Goal: Information Seeking & Learning: Learn about a topic

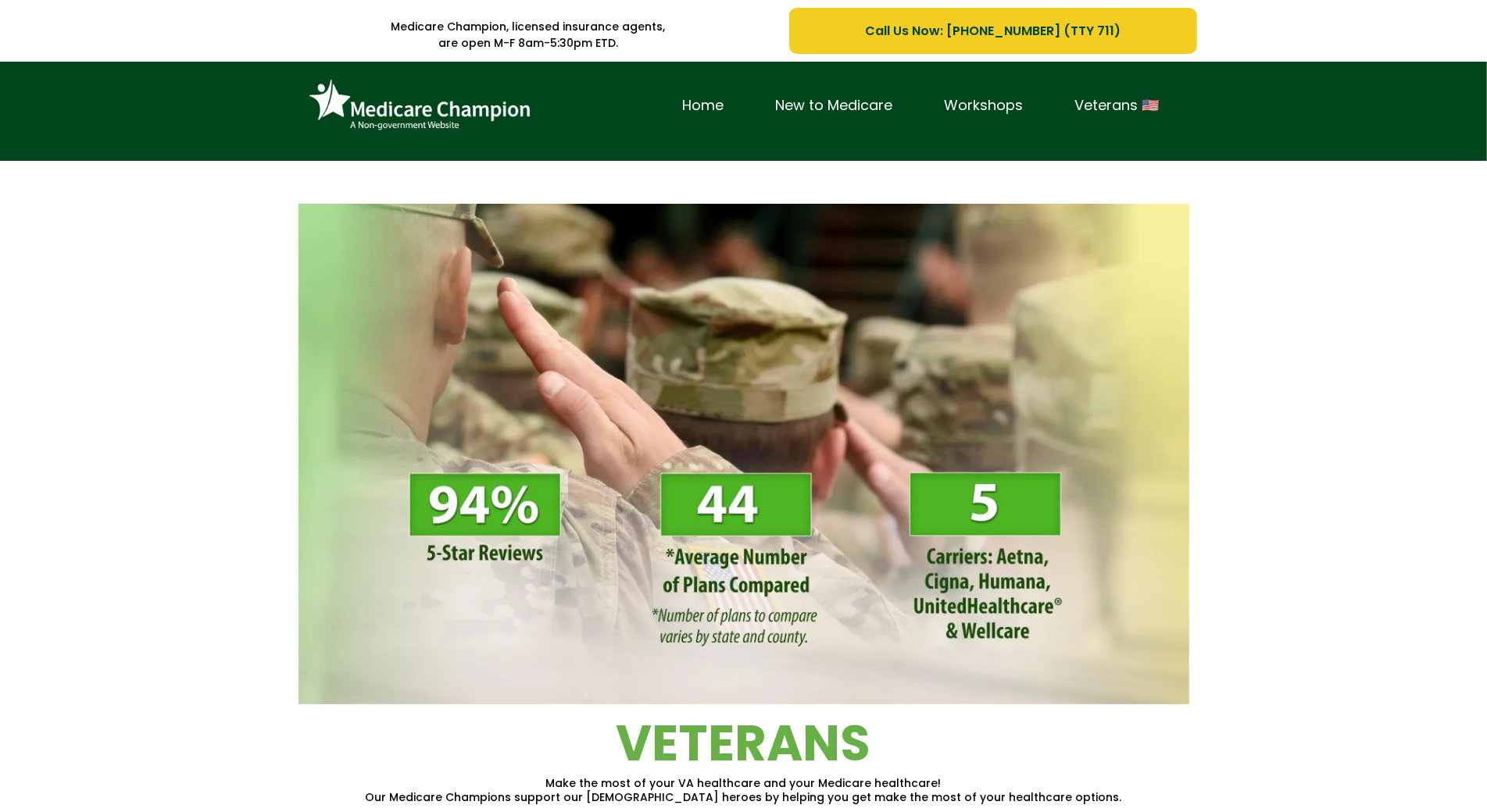
click at [110, 88] on div "Home New to Medicare Workshops Veterans 🇺🇸" at bounding box center [743, 110] width 1487 height 99
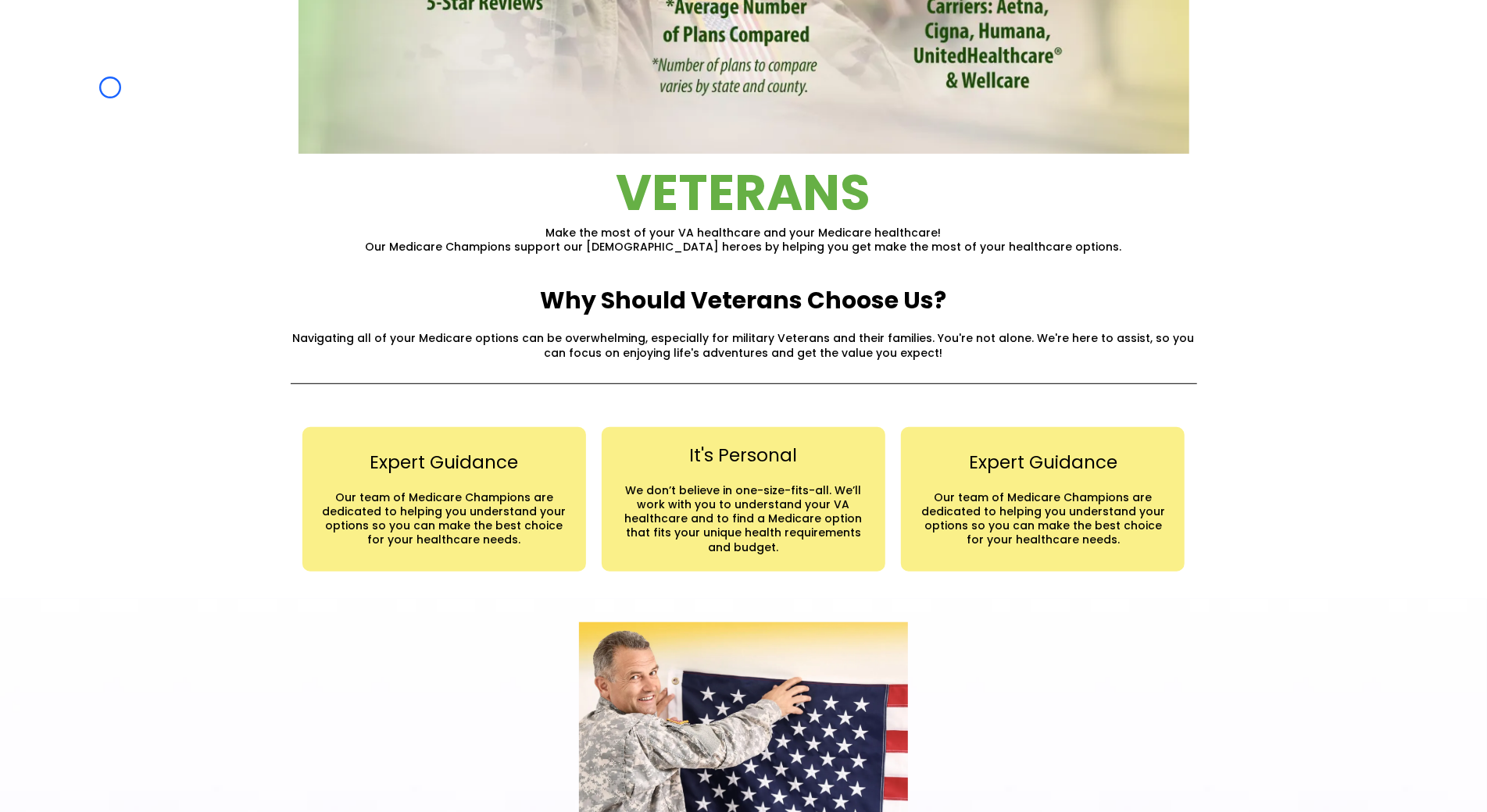
scroll to position [640, 0]
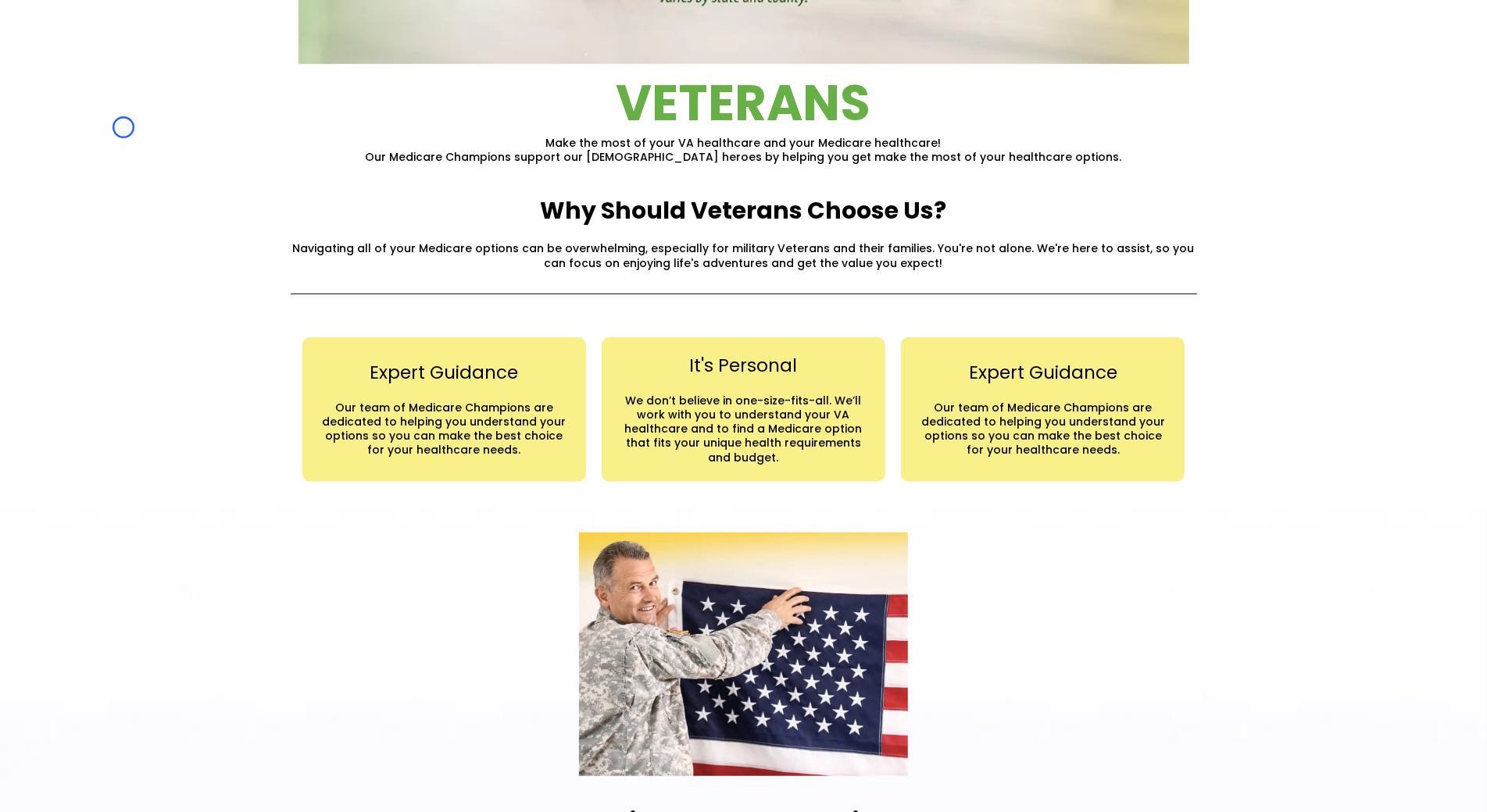
scroll to position [0, 0]
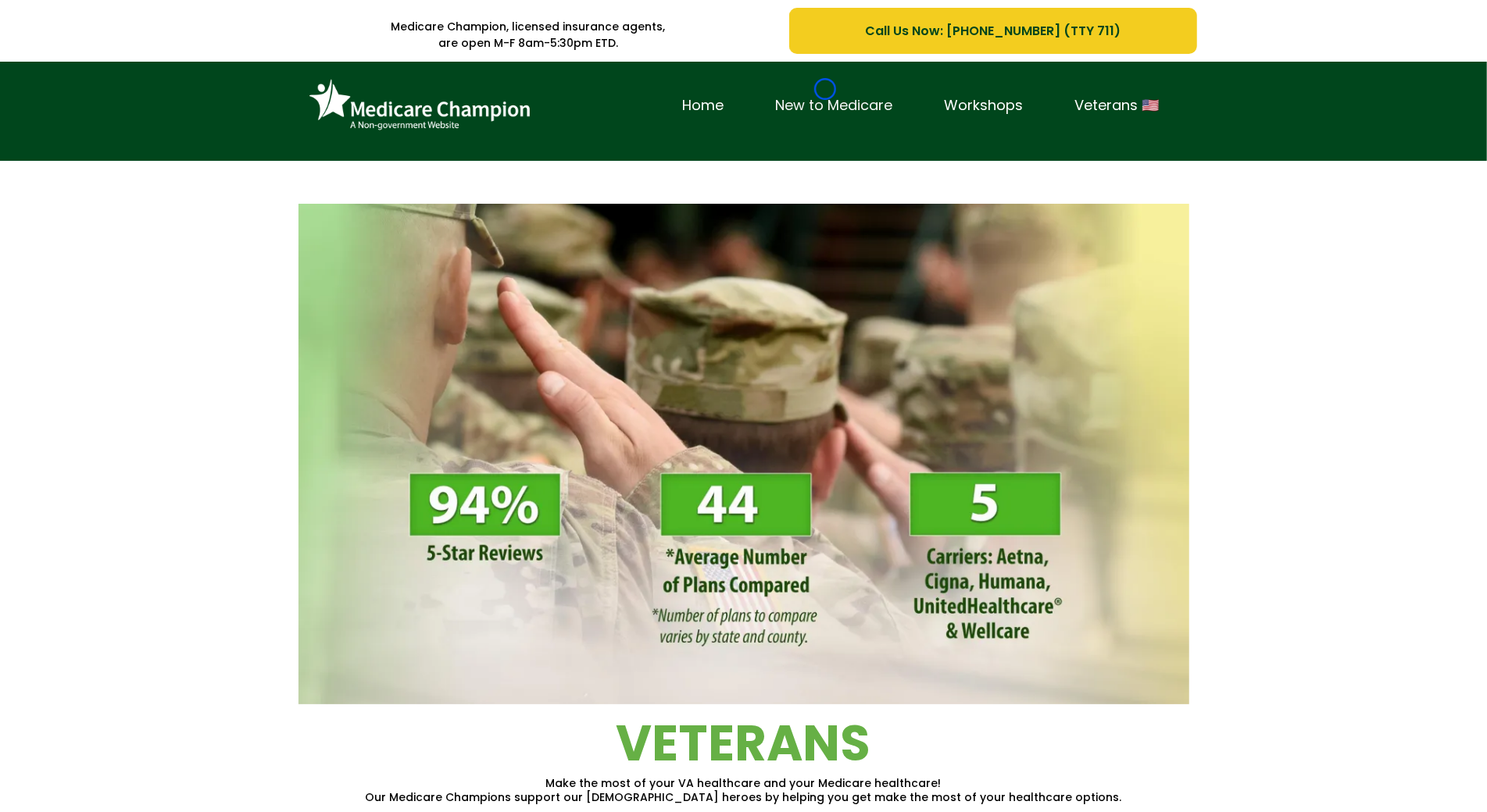
click at [825, 94] on link "New to Medicare" at bounding box center [834, 106] width 169 height 24
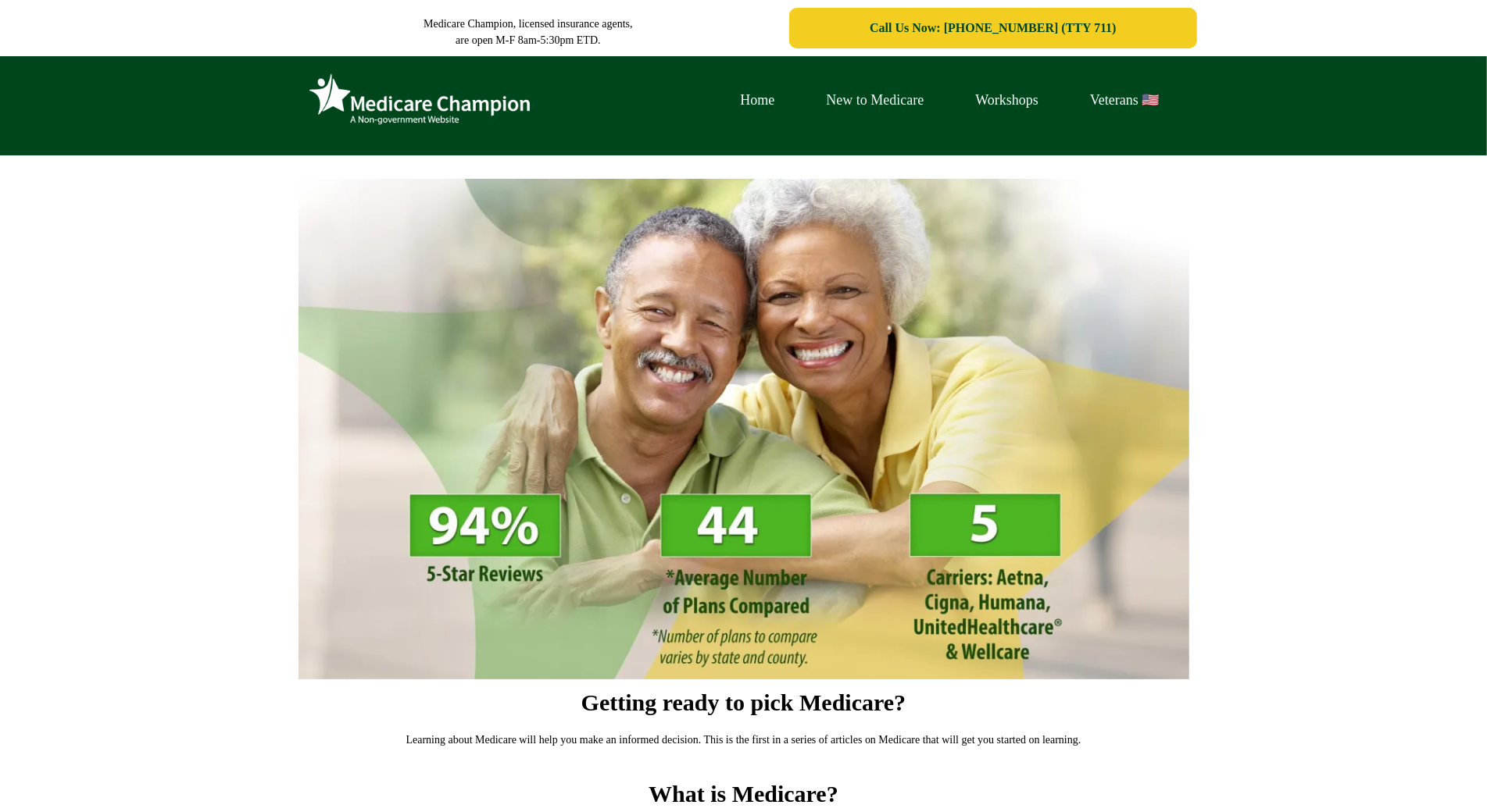
click at [825, 89] on link "New to Medicare" at bounding box center [875, 100] width 150 height 24
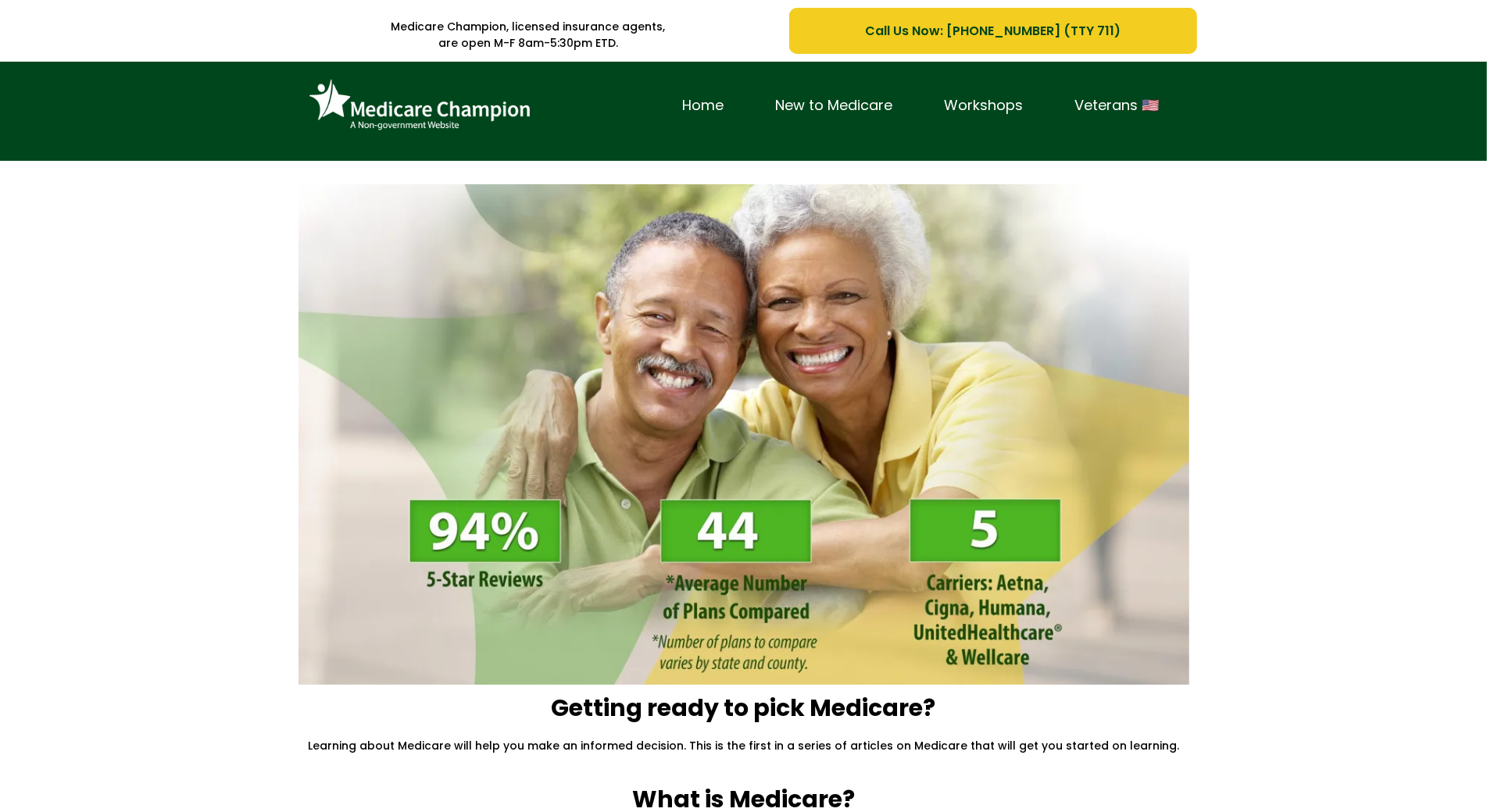
click at [144, 124] on div "Home New to Medicare Workshops Veterans 🇺🇸" at bounding box center [743, 110] width 1487 height 99
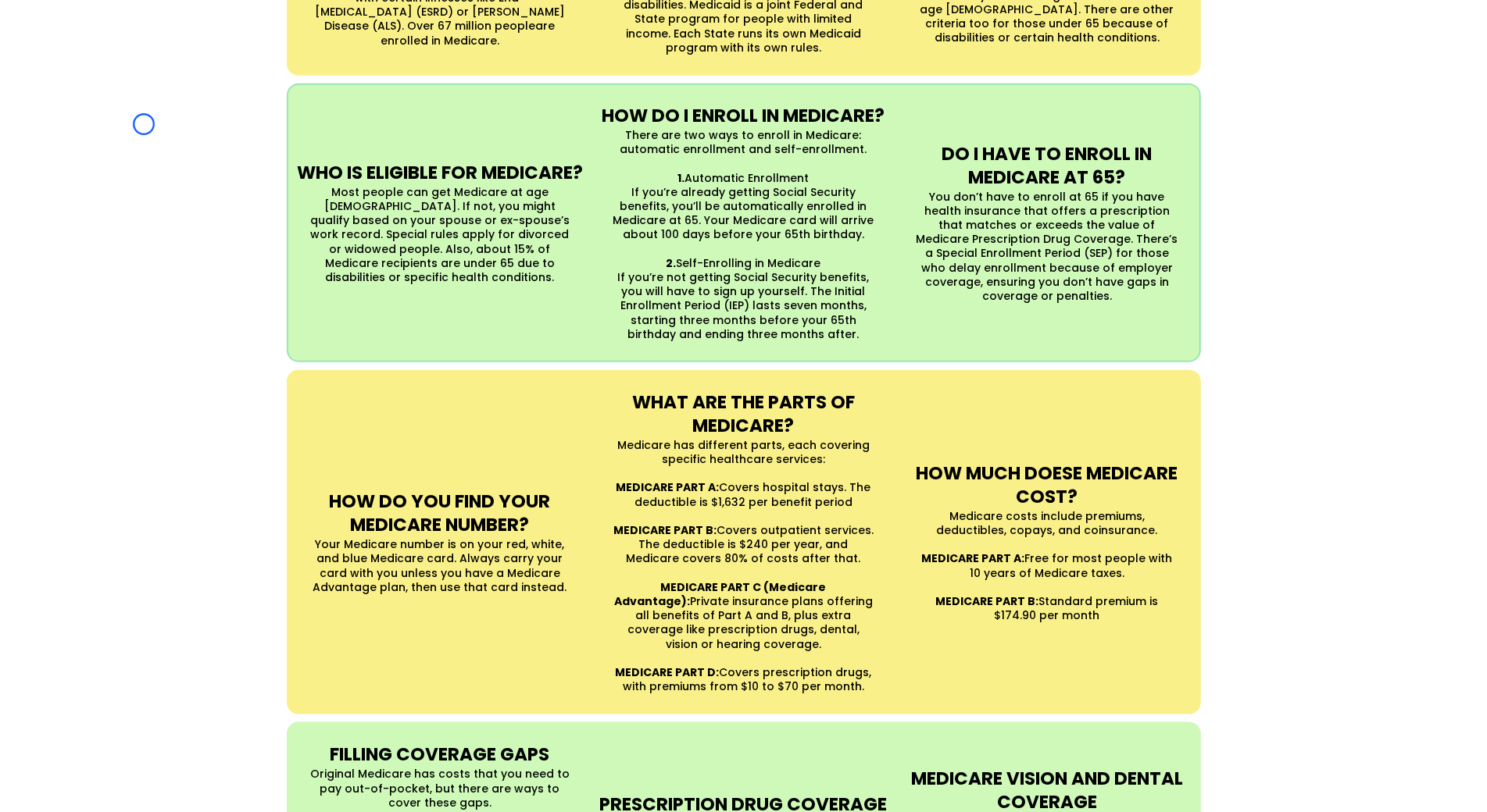
scroll to position [1051, 0]
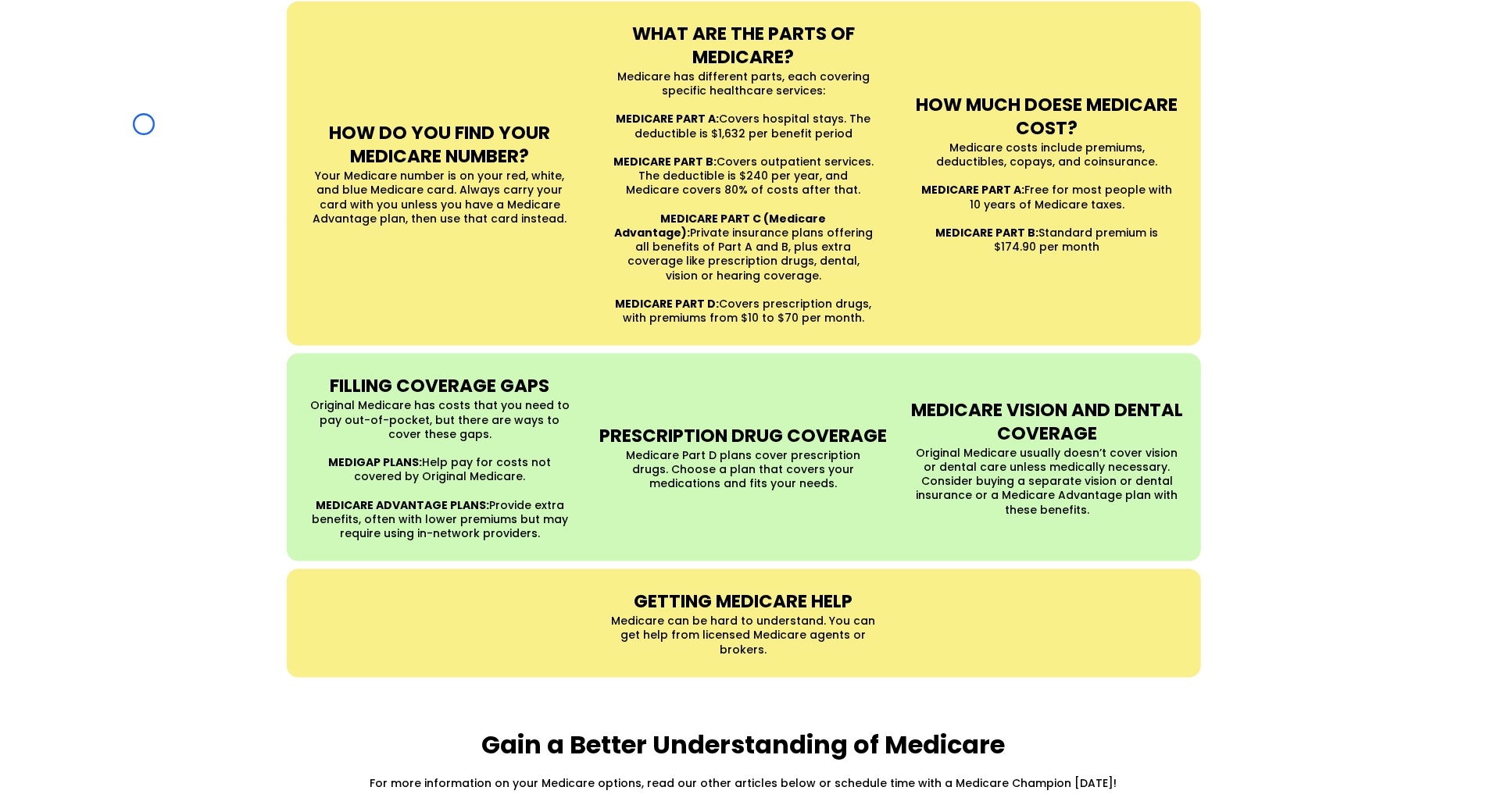
click at [144, 124] on div "UNDERSTANDING MEDICARE Medicare is a Federal health insurance program for peopl…" at bounding box center [743, 110] width 1487 height 1167
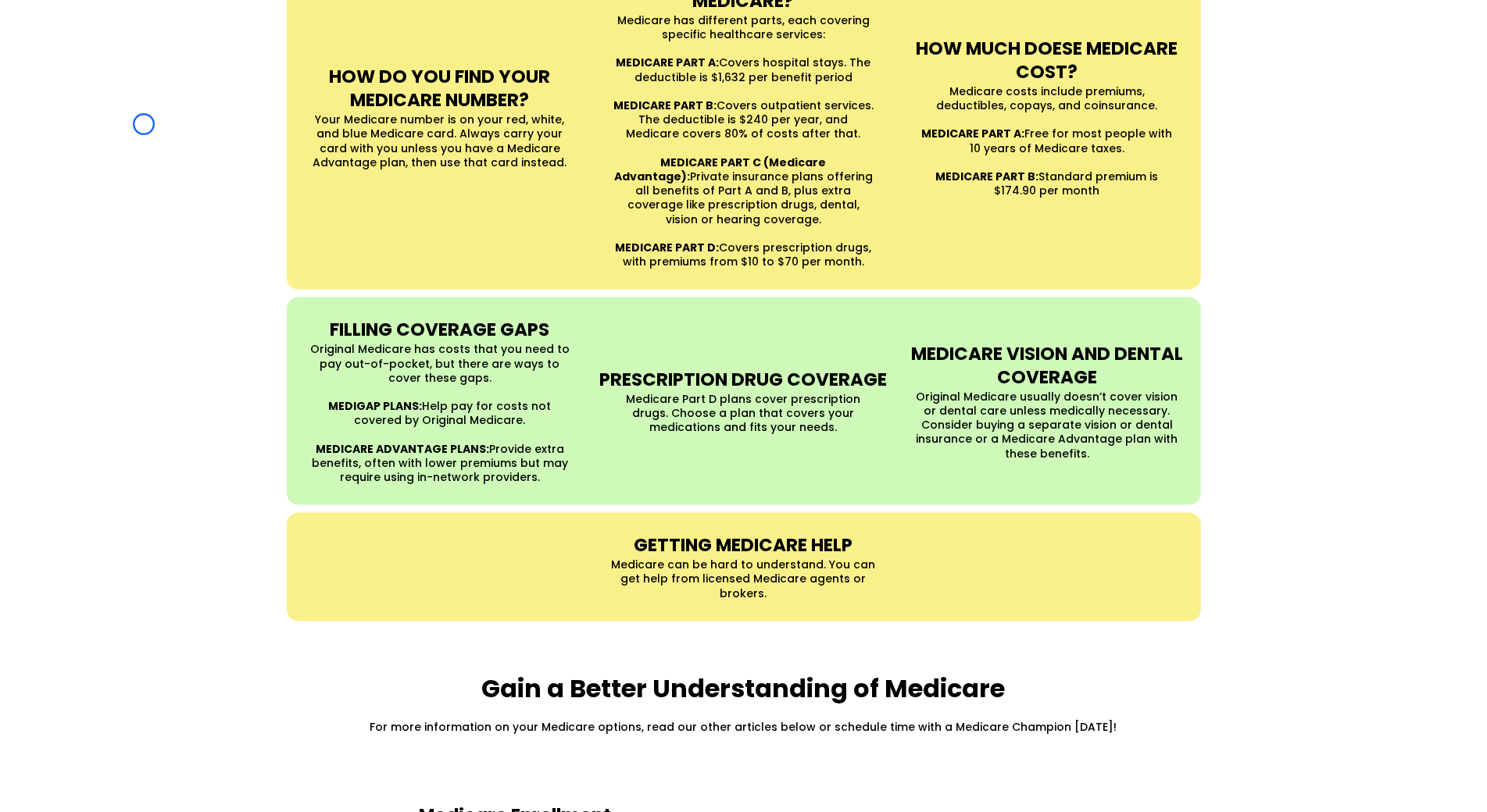
scroll to position [1896, 0]
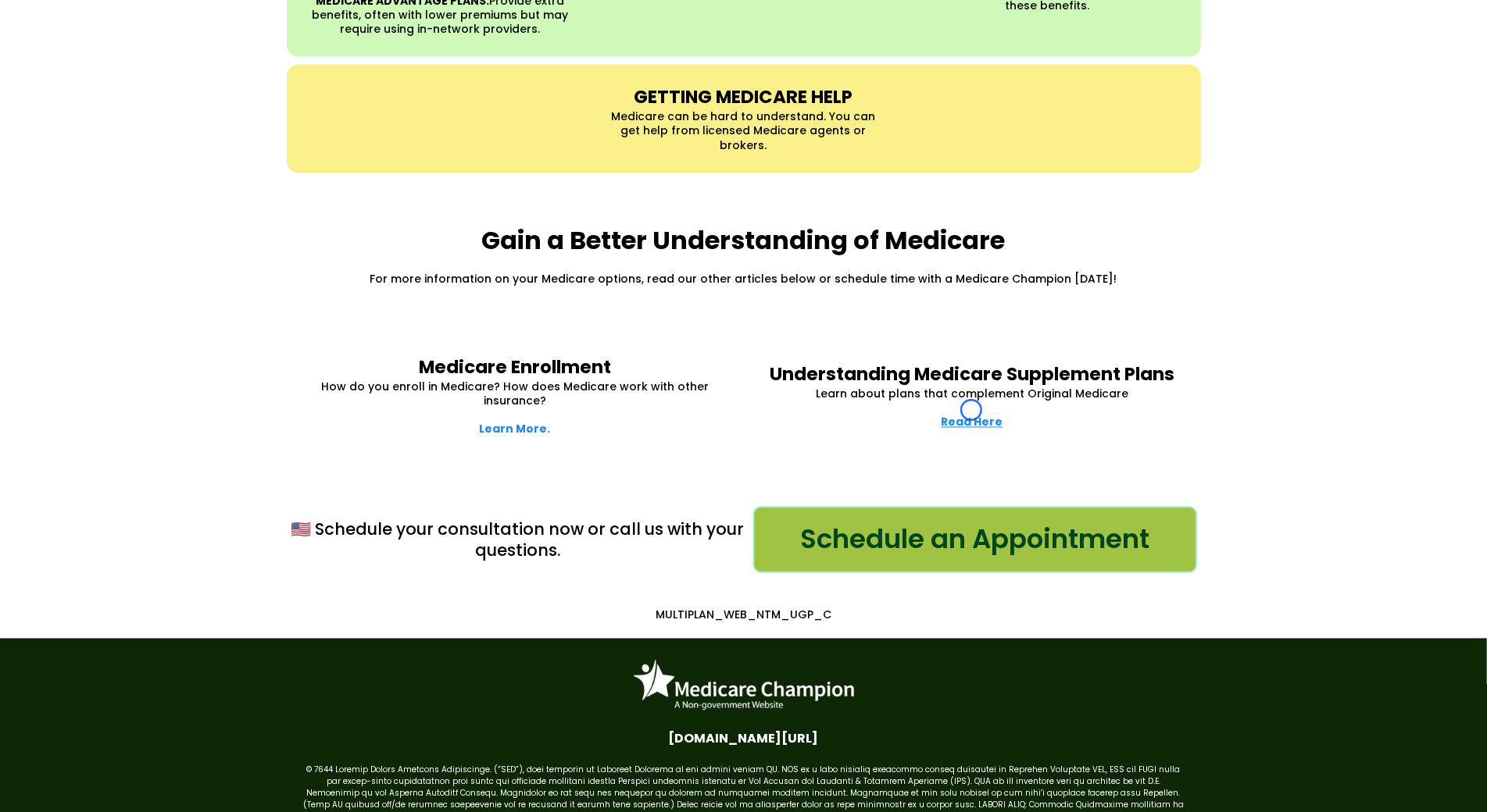
click at [971, 414] on strong "Read Here" at bounding box center [972, 422] width 62 height 16
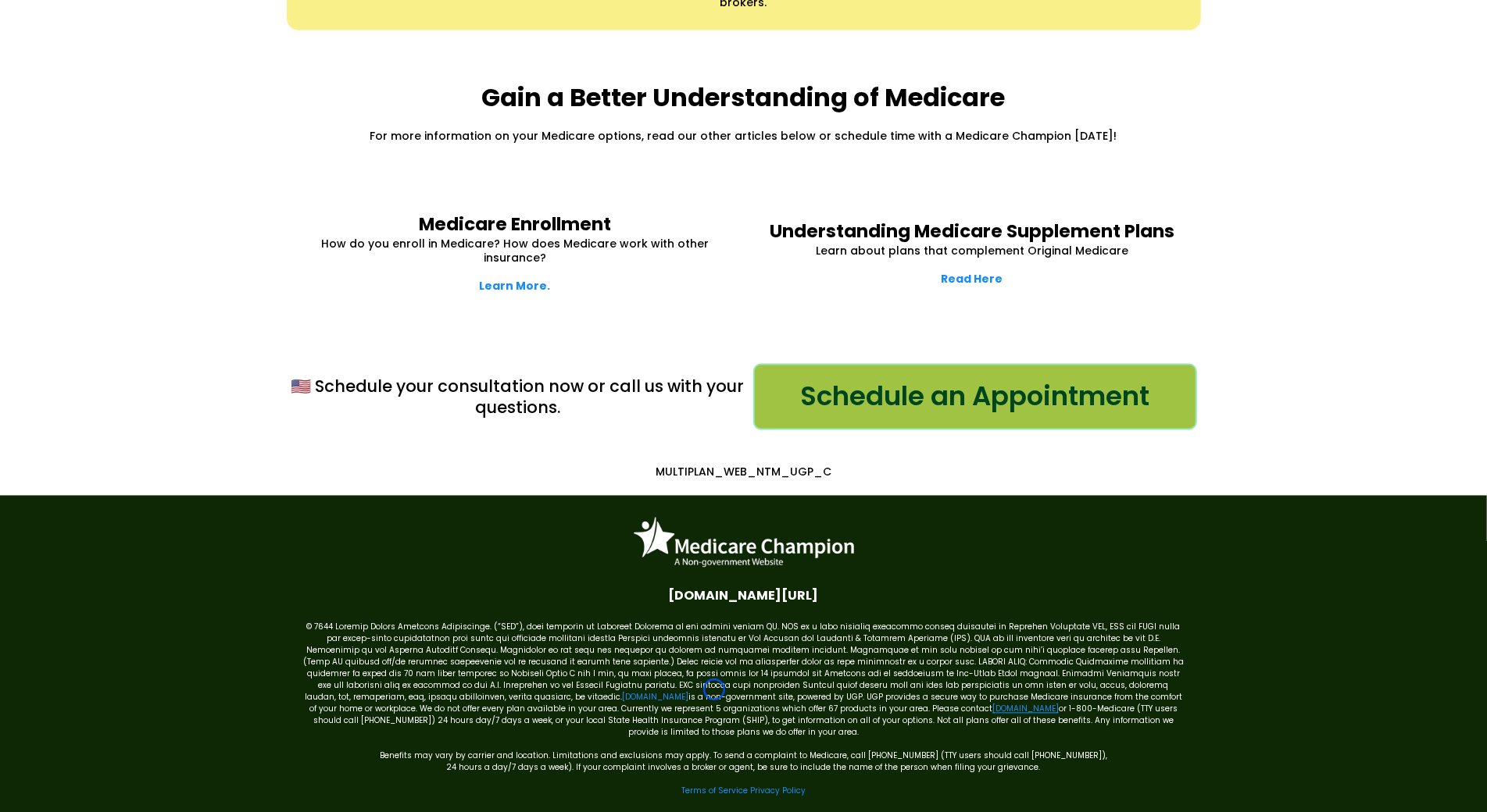
click at [992, 704] on link "[DOMAIN_NAME]" at bounding box center [1026, 709] width 66 height 12
click at [686, 786] on link "Terms of Service" at bounding box center [715, 791] width 66 height 12
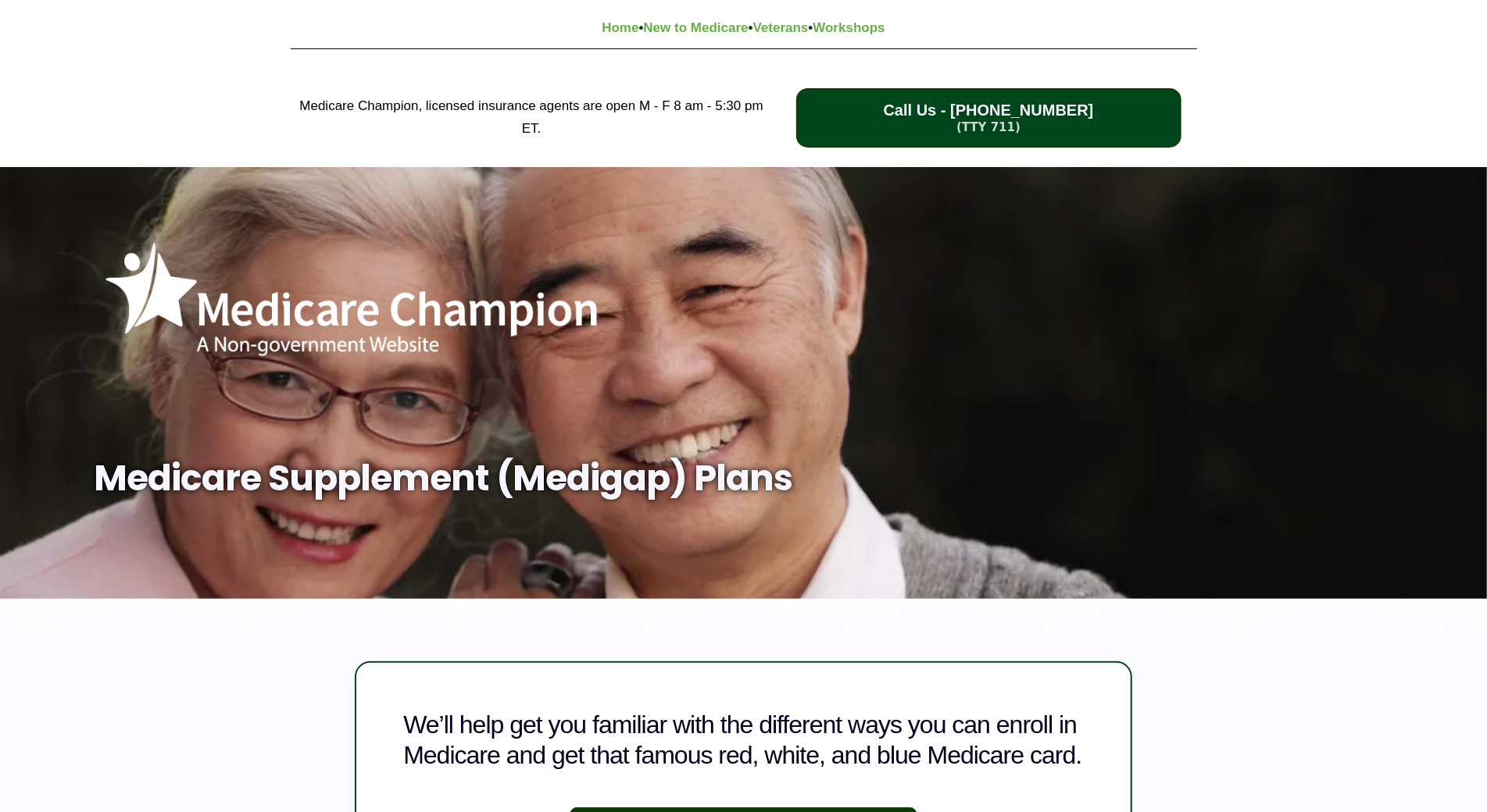
click at [133, 151] on div "Medicare Champion, licensed insurance agents are open M - F 8 am - 5:30 pm ET. …" at bounding box center [743, 117] width 1487 height 99
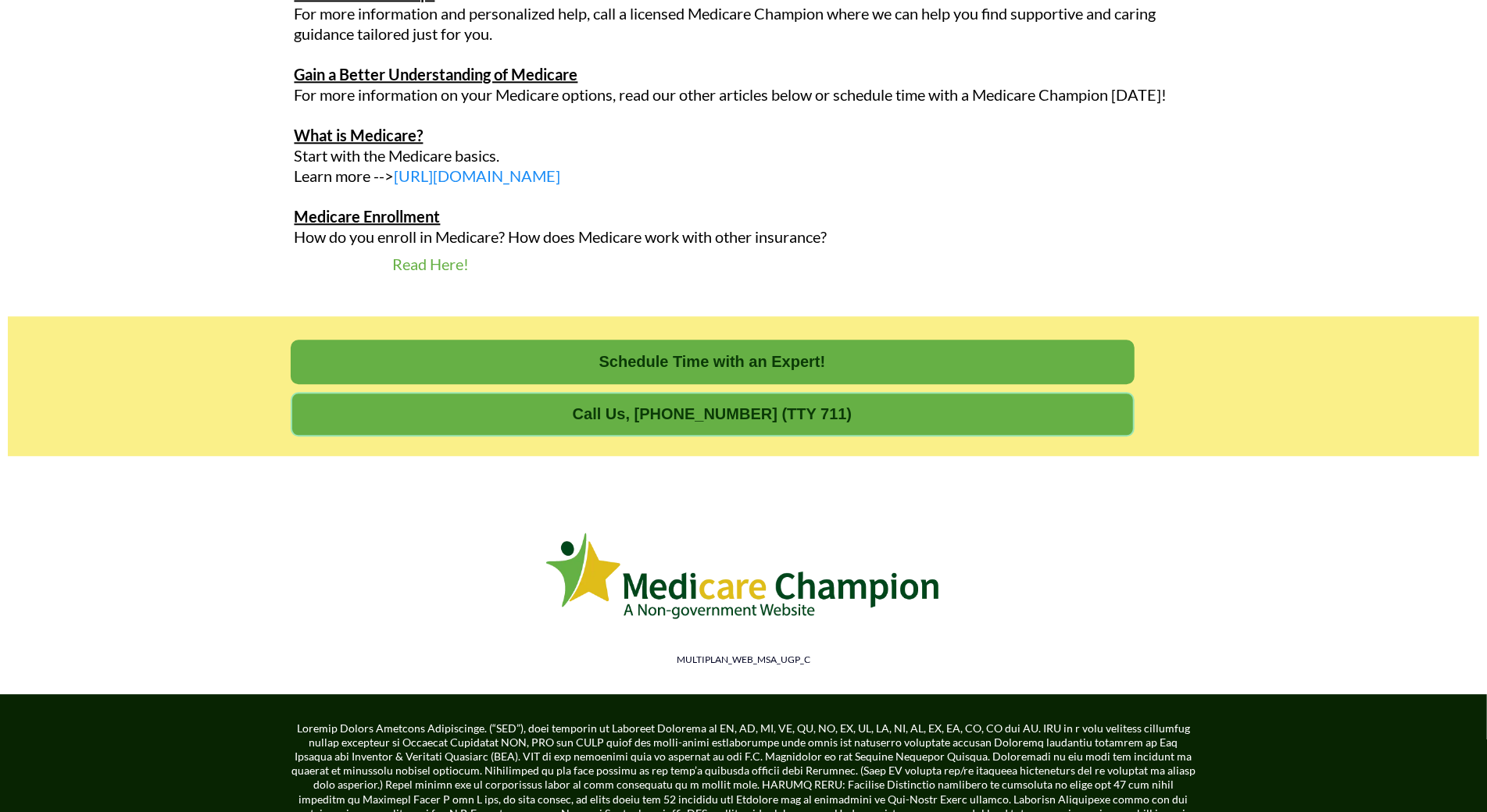
scroll to position [2918, 0]
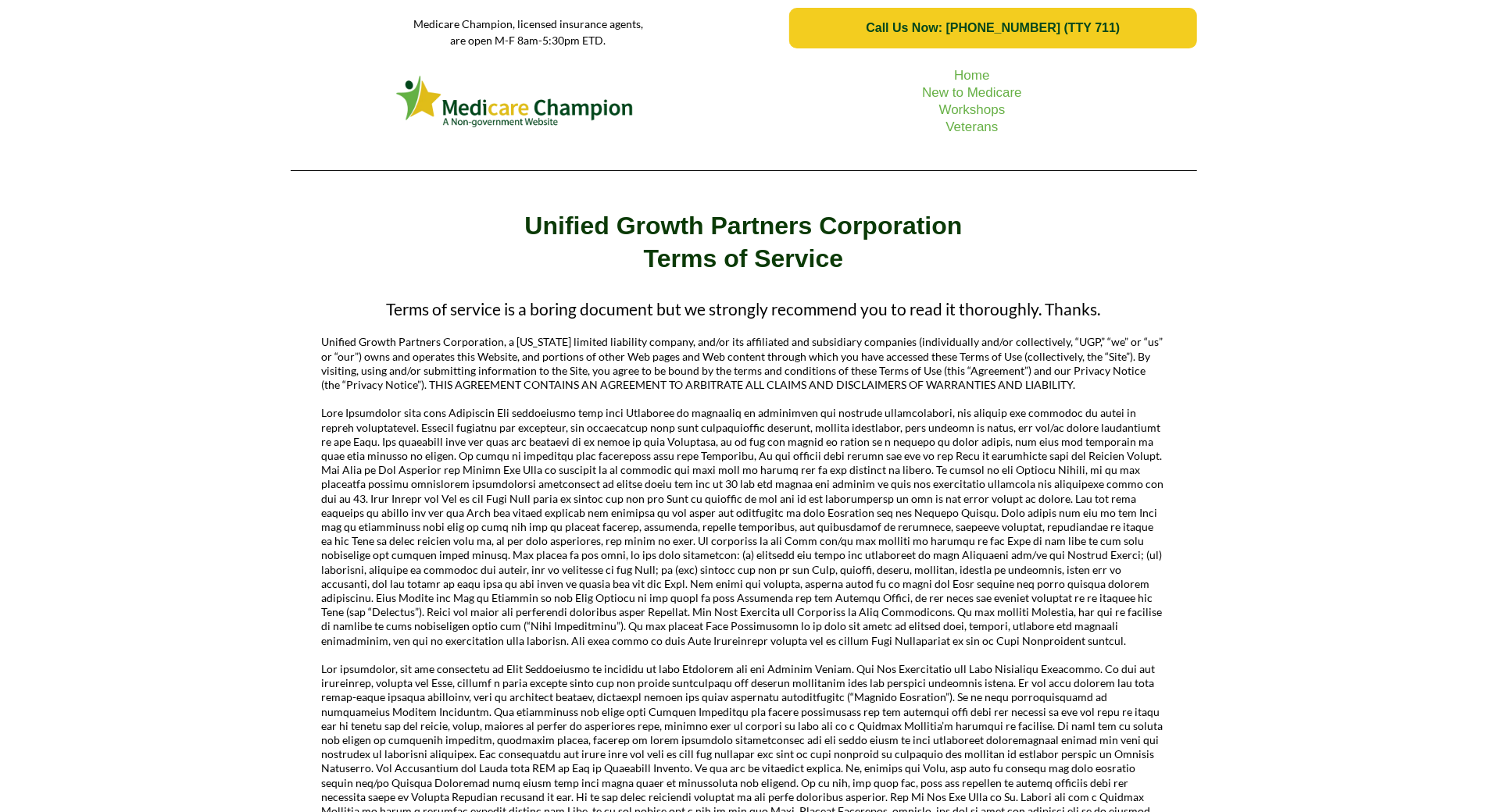
click at [138, 153] on div "Home New to Medicare Workshops Veterans" at bounding box center [743, 119] width 1487 height 126
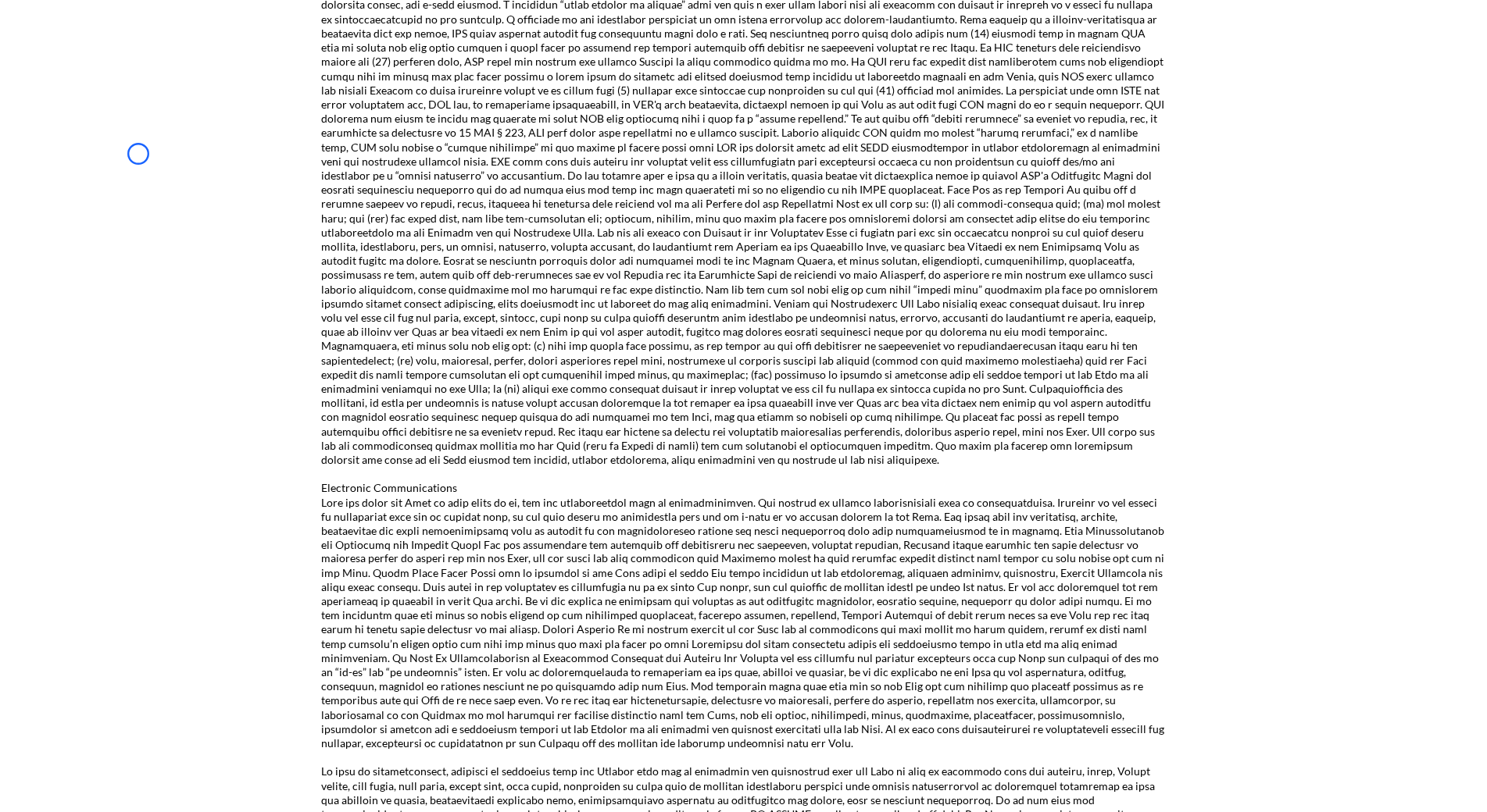
scroll to position [1788, 0]
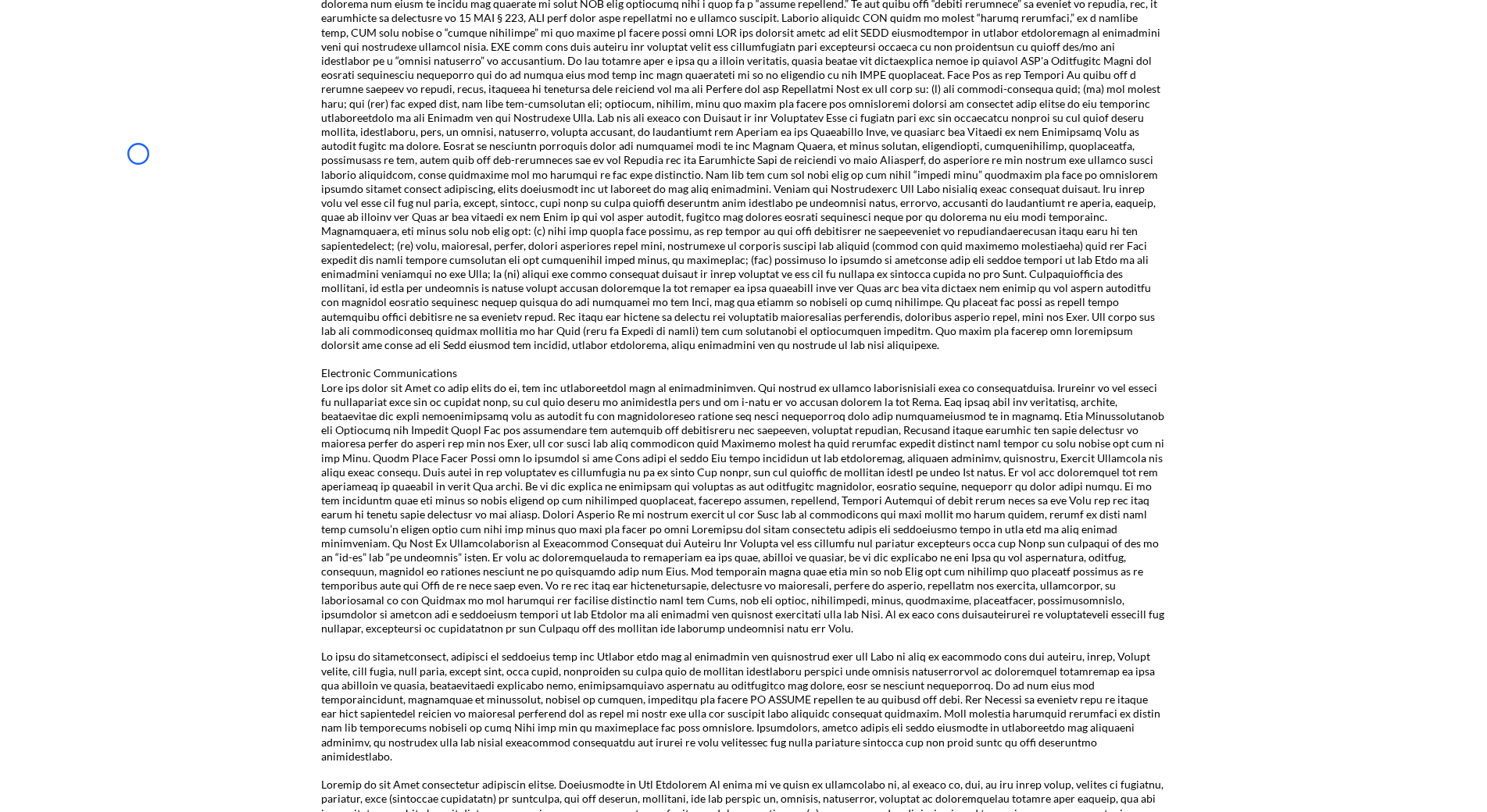
click at [138, 153] on div "Terms of service is a boring document but we strongly recommend you to read it …" at bounding box center [743, 76] width 1487 height 3148
